Goal: Transaction & Acquisition: Purchase product/service

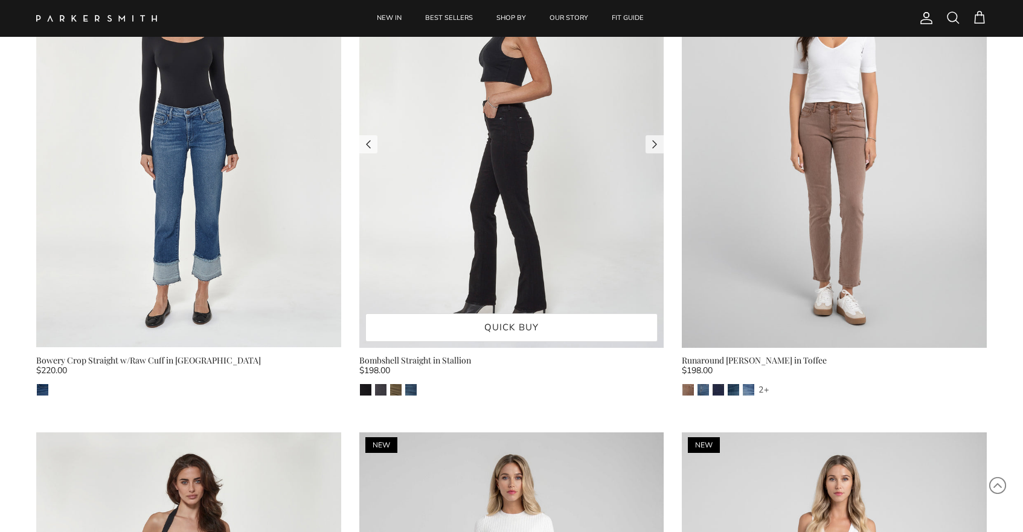
scroll to position [665, 0]
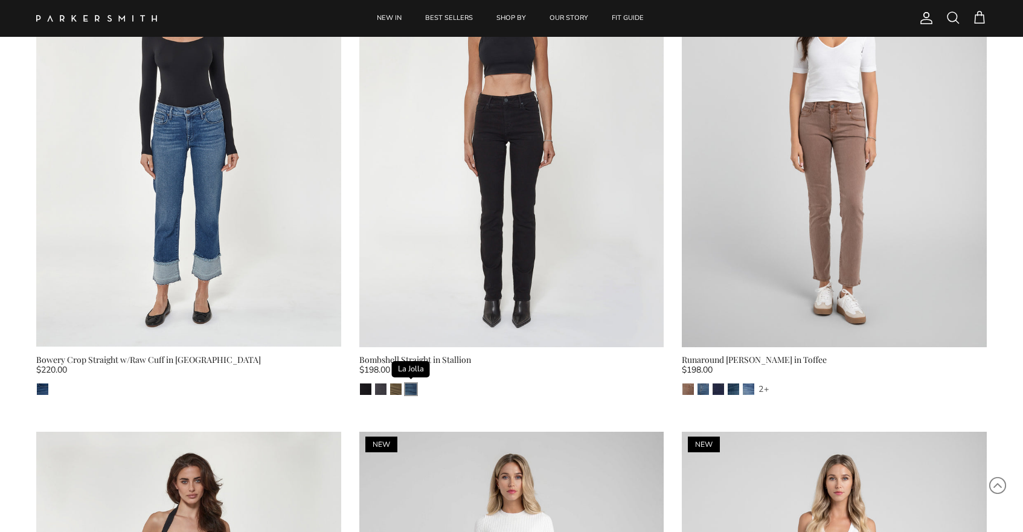
click at [405, 391] on img "La Jolla" at bounding box center [410, 388] width 11 height 11
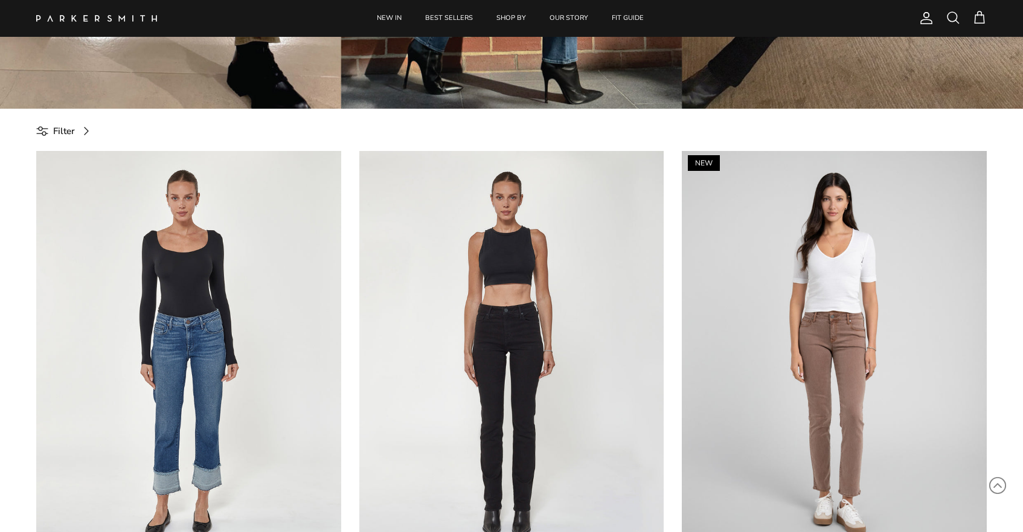
scroll to position [286, 0]
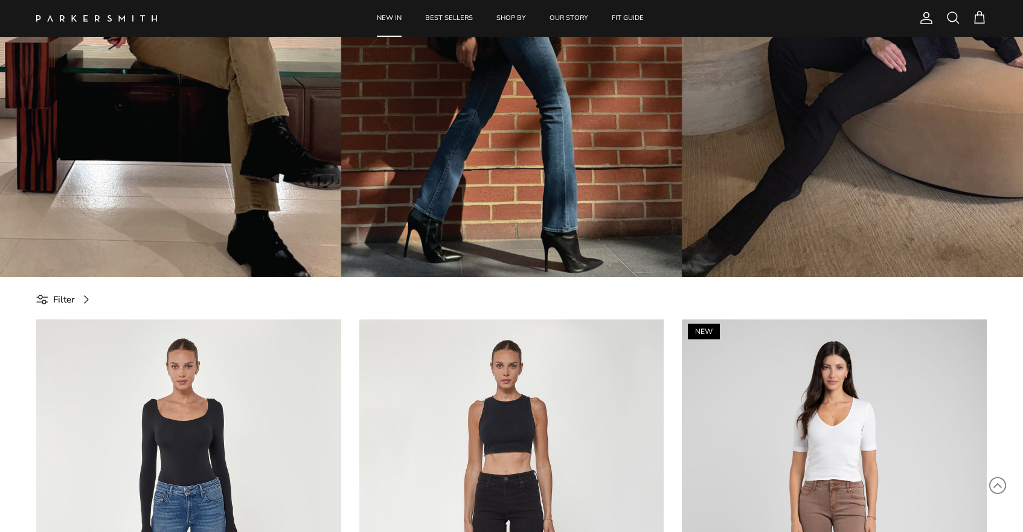
click at [391, 13] on link "NEW IN" at bounding box center [389, 18] width 47 height 37
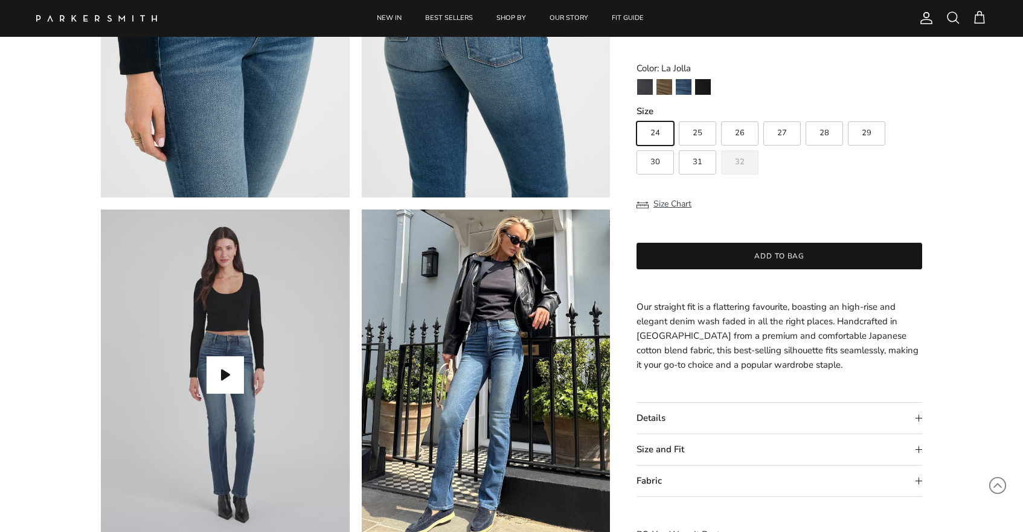
scroll to position [953, 0]
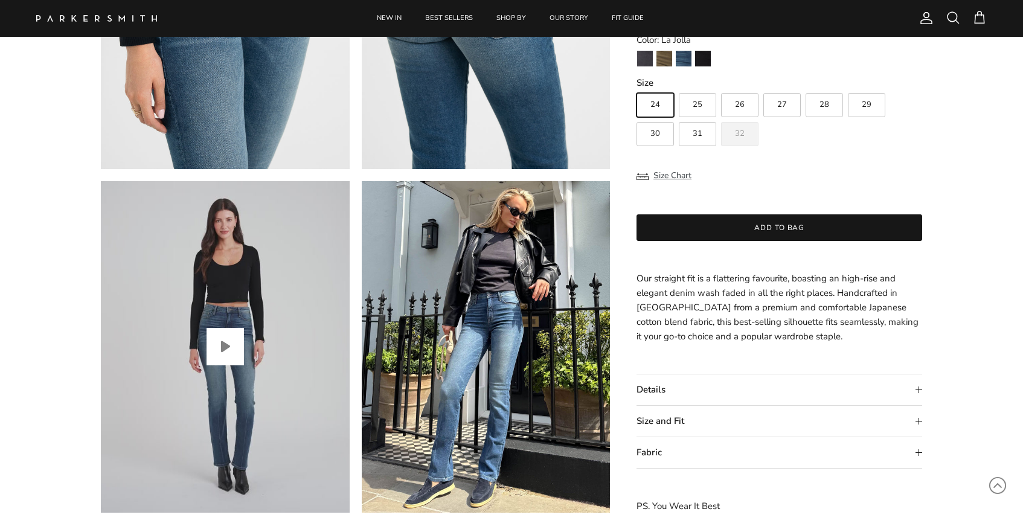
click at [220, 339] on button "Play video" at bounding box center [225, 346] width 37 height 37
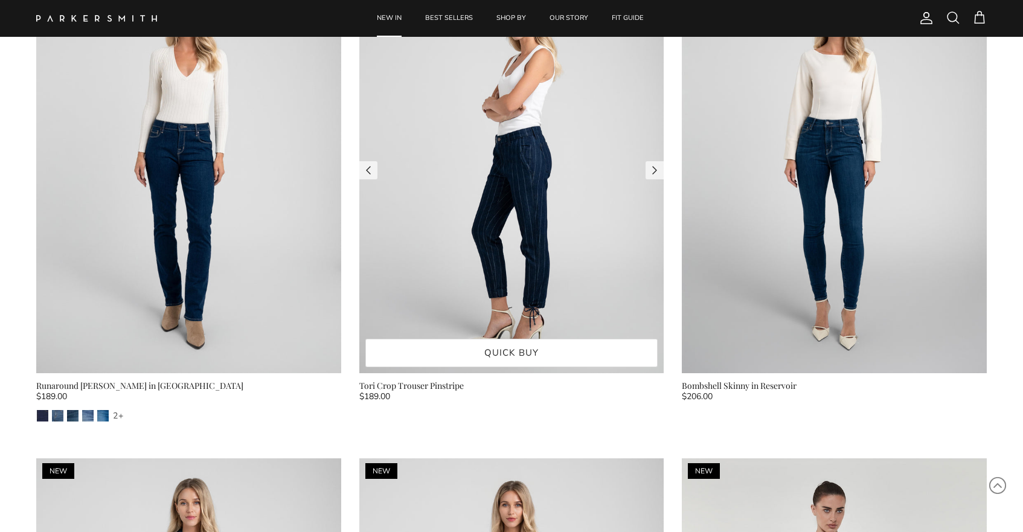
scroll to position [3585, 0]
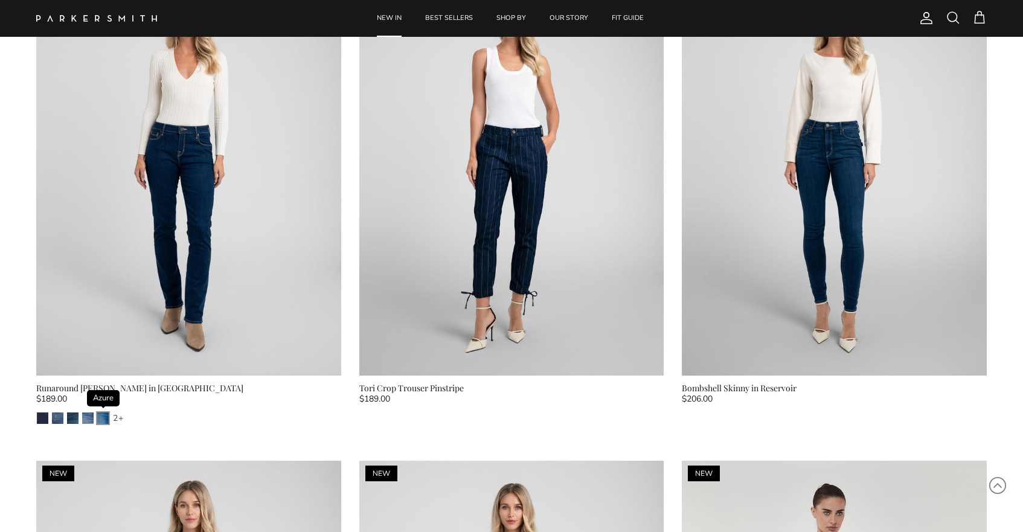
click at [106, 414] on img "Azure" at bounding box center [102, 417] width 11 height 11
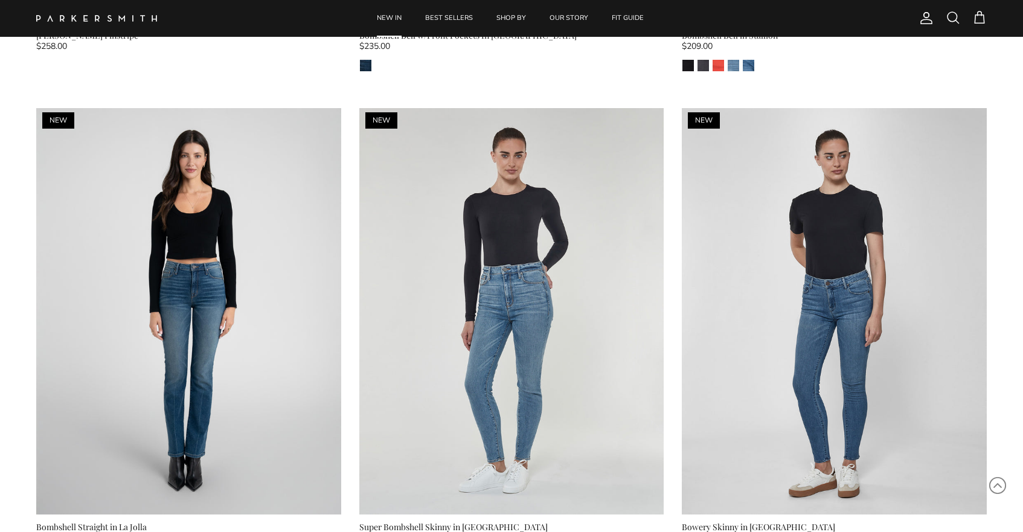
scroll to position [4450, 0]
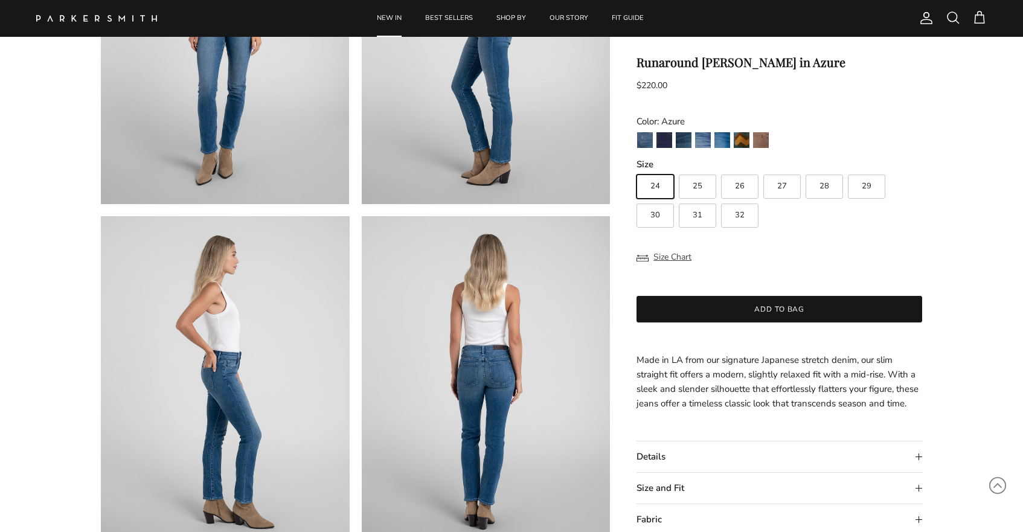
scroll to position [233, 0]
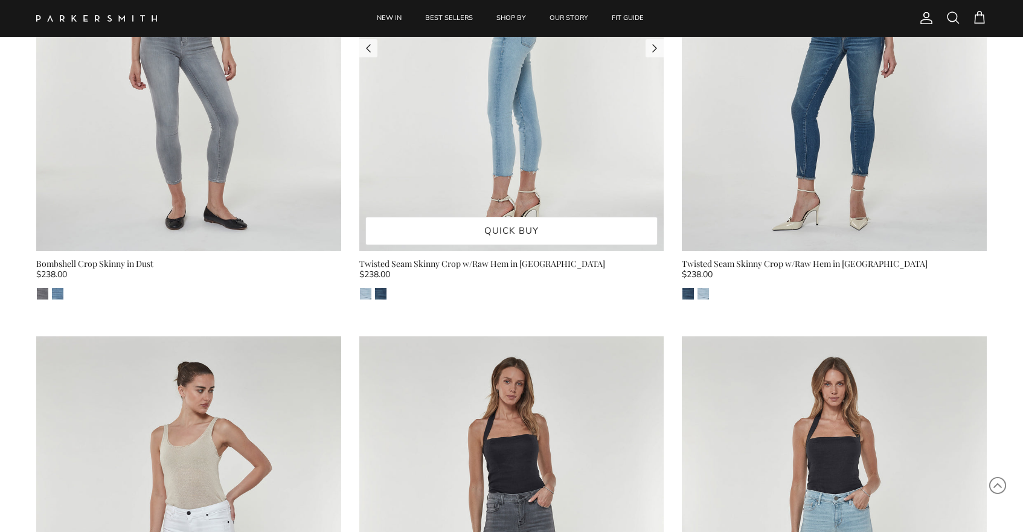
scroll to position [2741, 0]
